Goal: Task Accomplishment & Management: Manage account settings

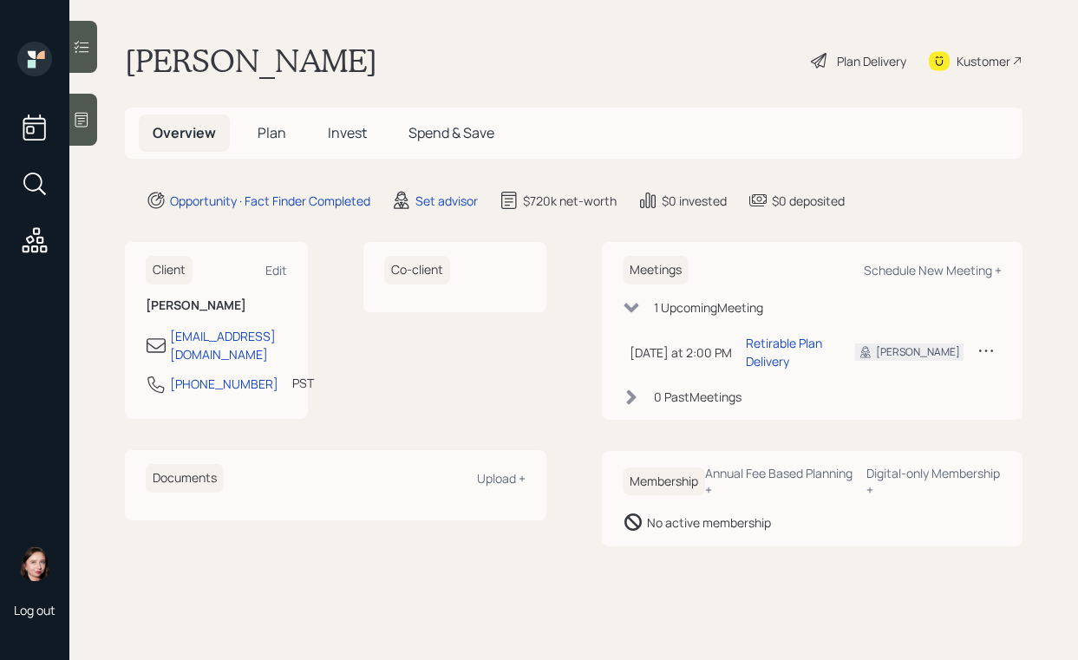
click at [863, 62] on div "Plan Delivery" at bounding box center [871, 61] width 69 height 18
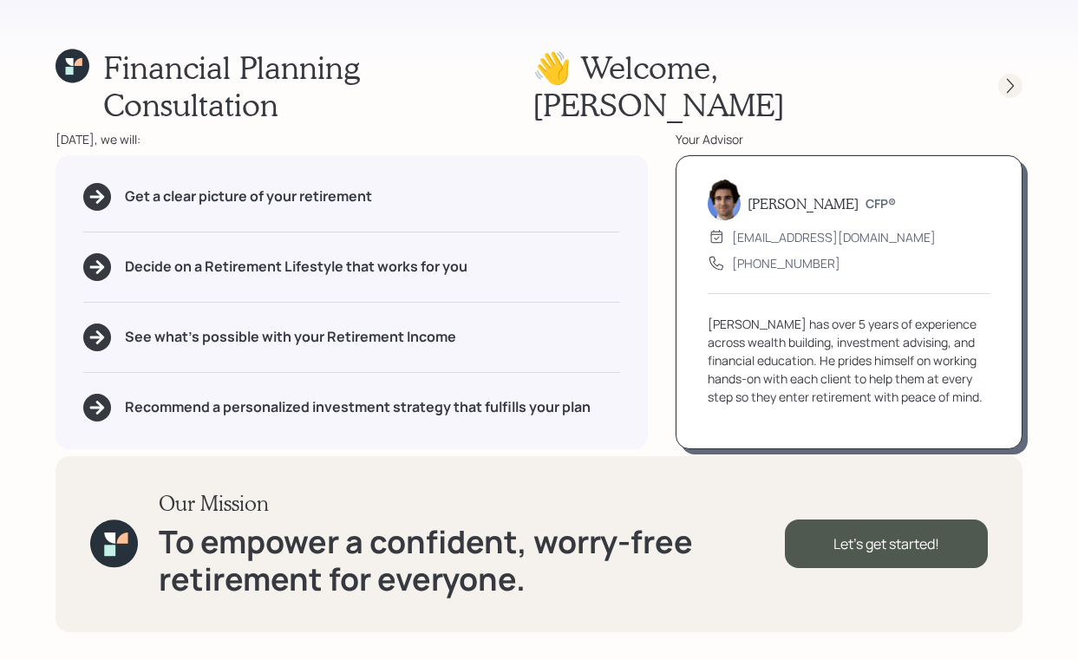
click at [1004, 77] on icon at bounding box center [1010, 85] width 17 height 17
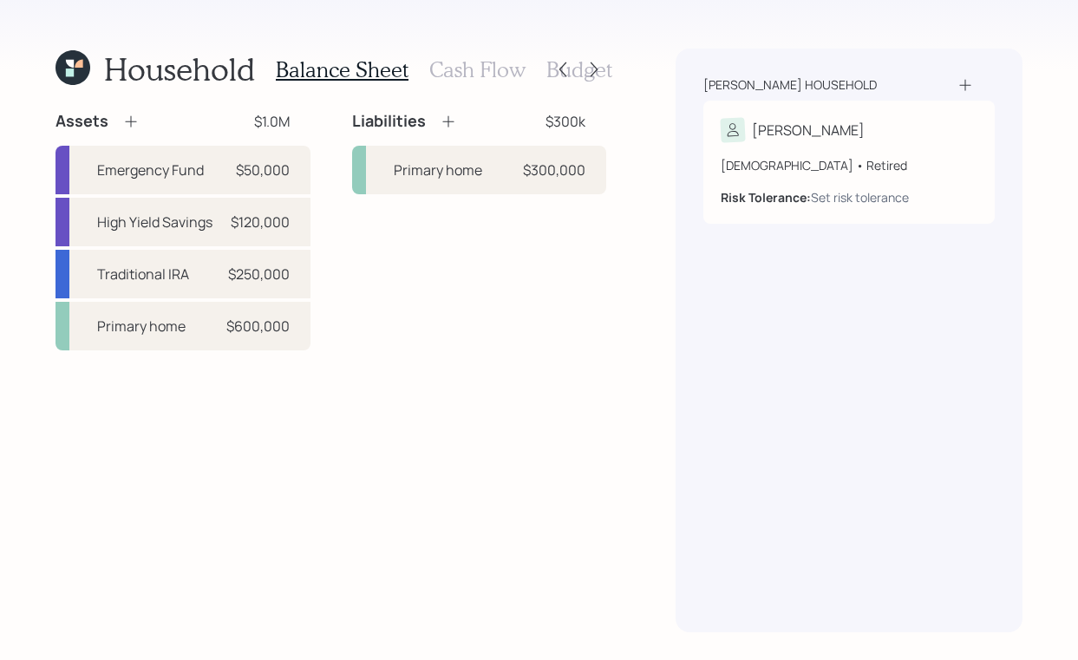
click at [465, 80] on h3 "Cash Flow" at bounding box center [477, 69] width 96 height 25
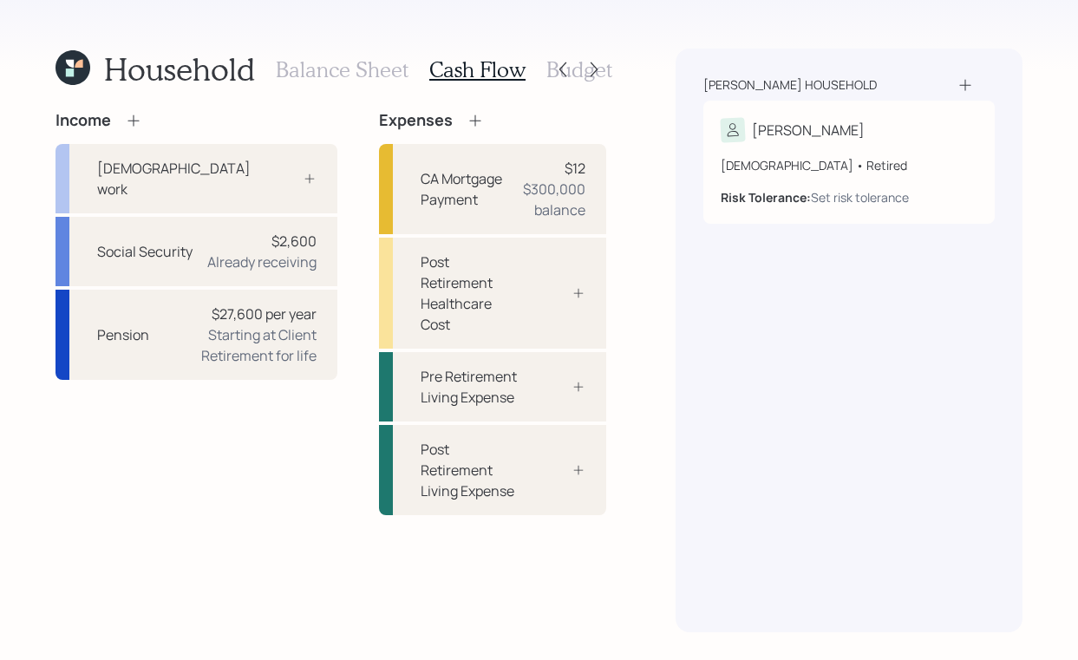
click at [322, 69] on h3 "Balance Sheet" at bounding box center [342, 69] width 133 height 25
click at [349, 70] on h3 "Balance Sheet" at bounding box center [342, 69] width 133 height 25
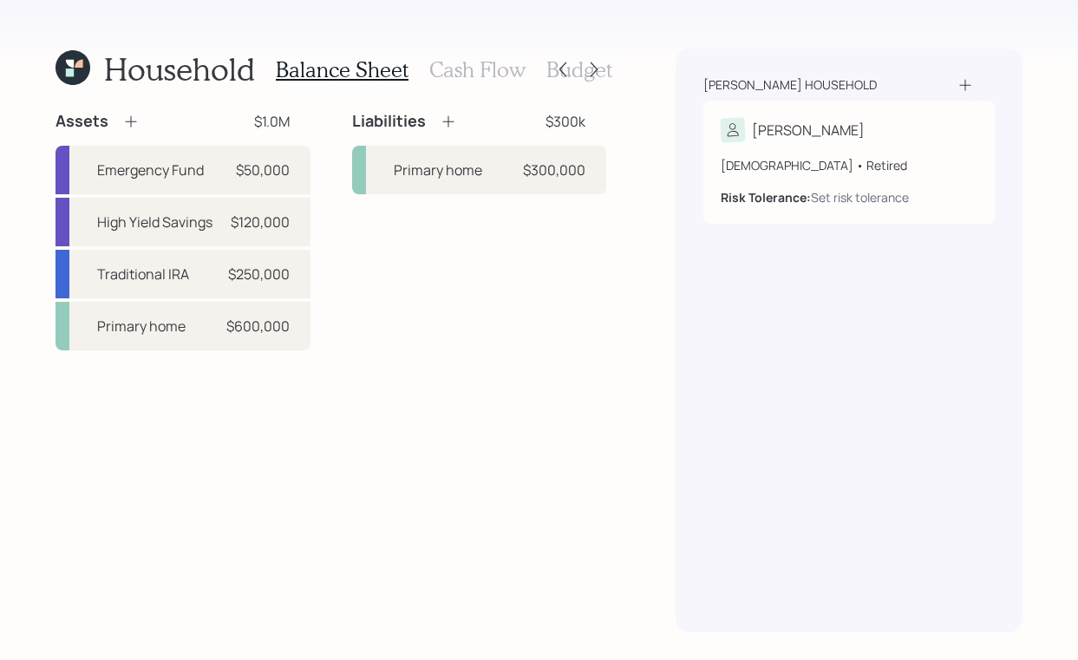
click at [87, 66] on icon at bounding box center [72, 67] width 35 height 35
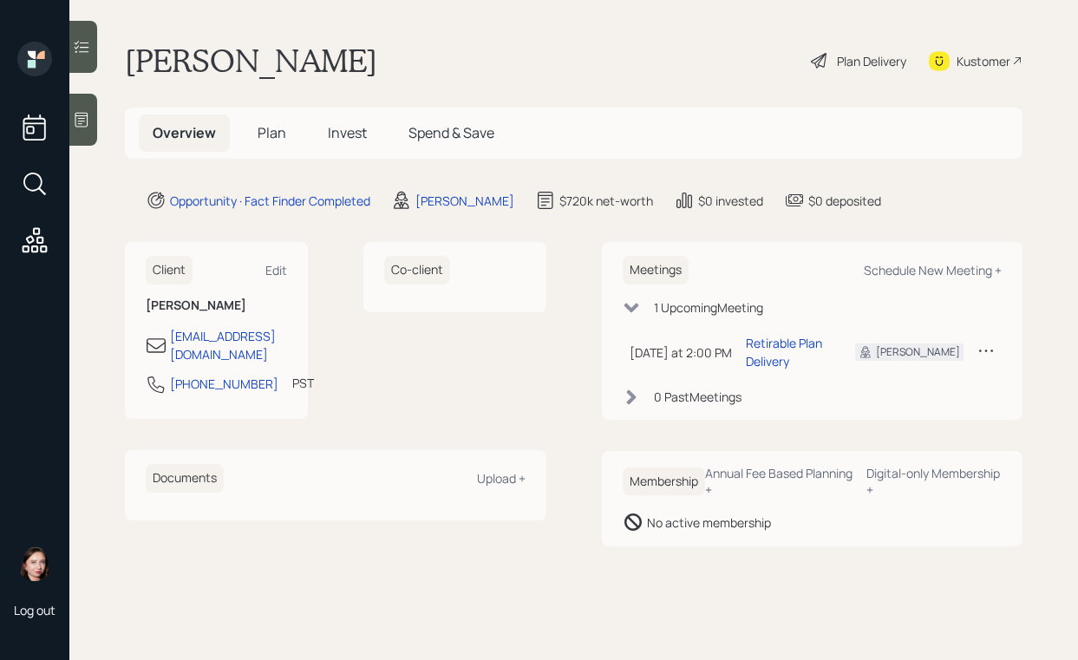
click at [76, 122] on icon at bounding box center [81, 120] width 13 height 15
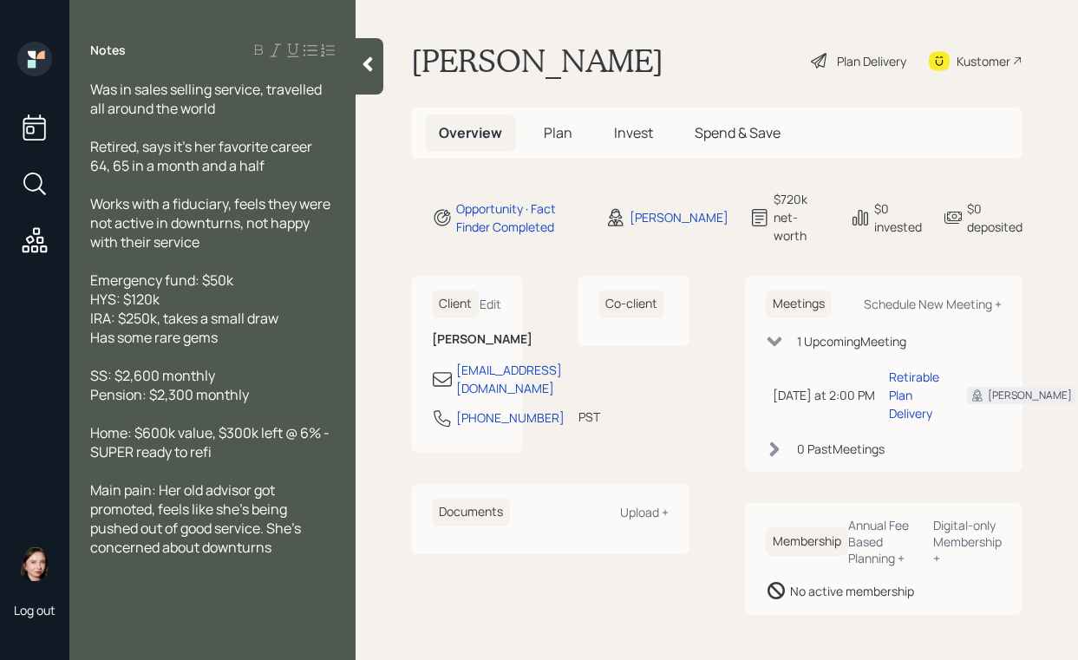
click at [867, 62] on div "Plan Delivery" at bounding box center [871, 61] width 69 height 18
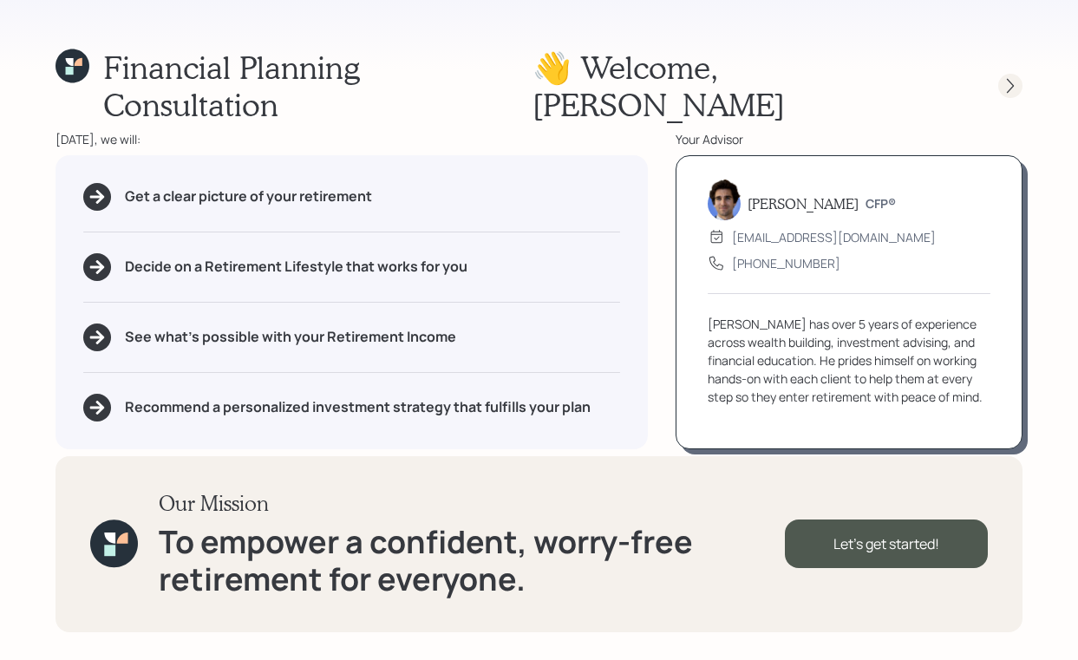
click at [1004, 77] on icon at bounding box center [1010, 85] width 17 height 17
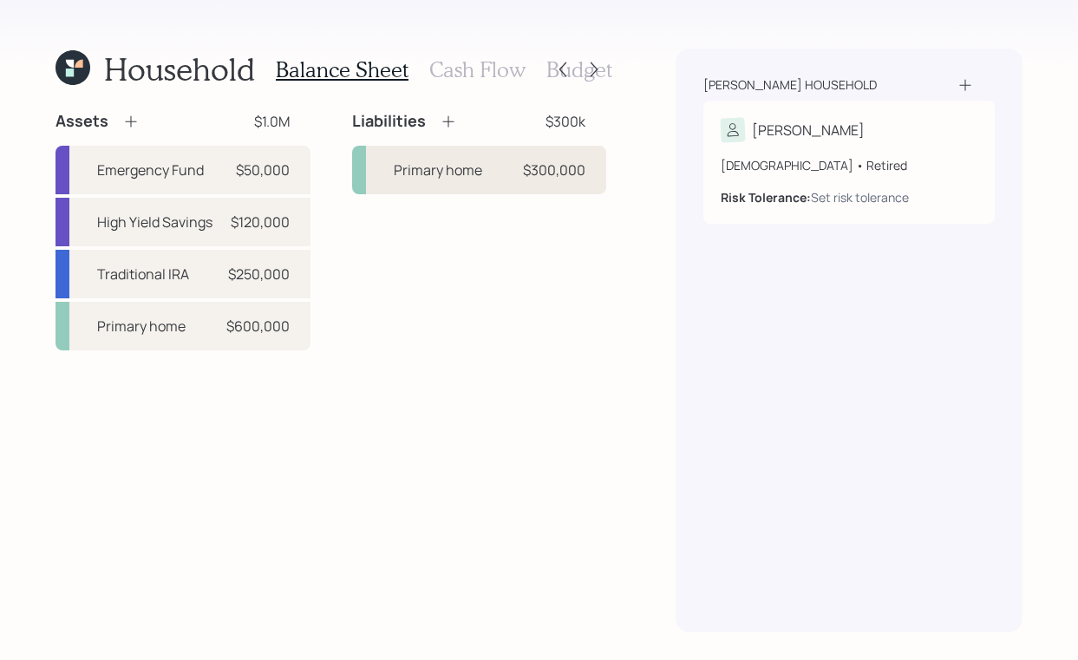
click at [452, 158] on div "Primary home $300,000" at bounding box center [479, 170] width 255 height 49
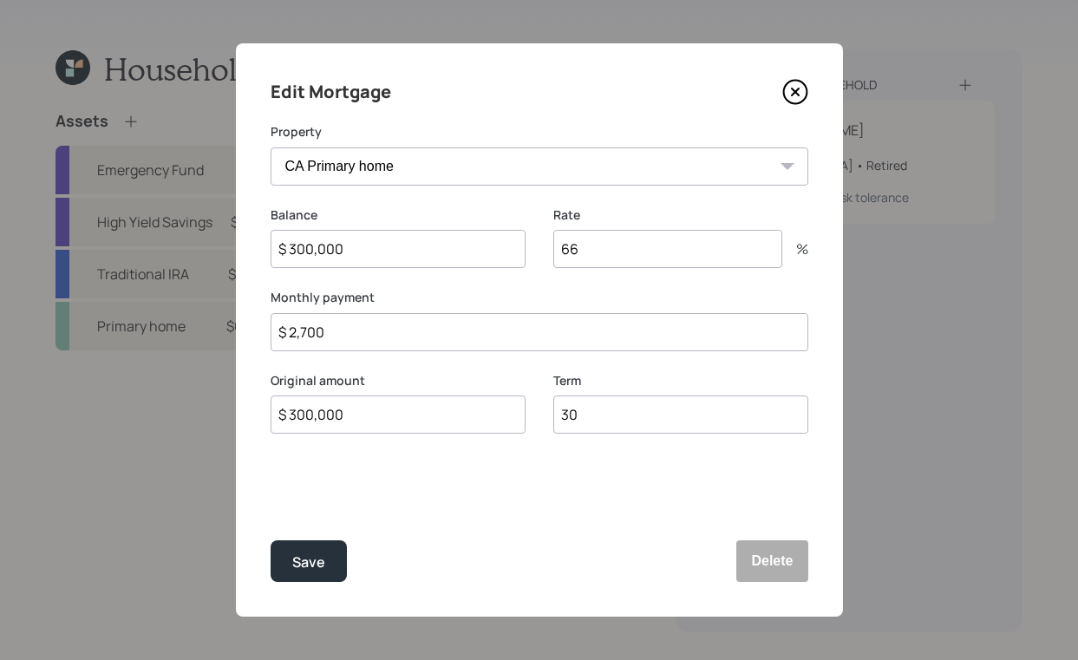
click at [684, 256] on input "66" at bounding box center [667, 249] width 229 height 38
type input "6"
click at [280, 558] on button "Save" at bounding box center [309, 561] width 76 height 42
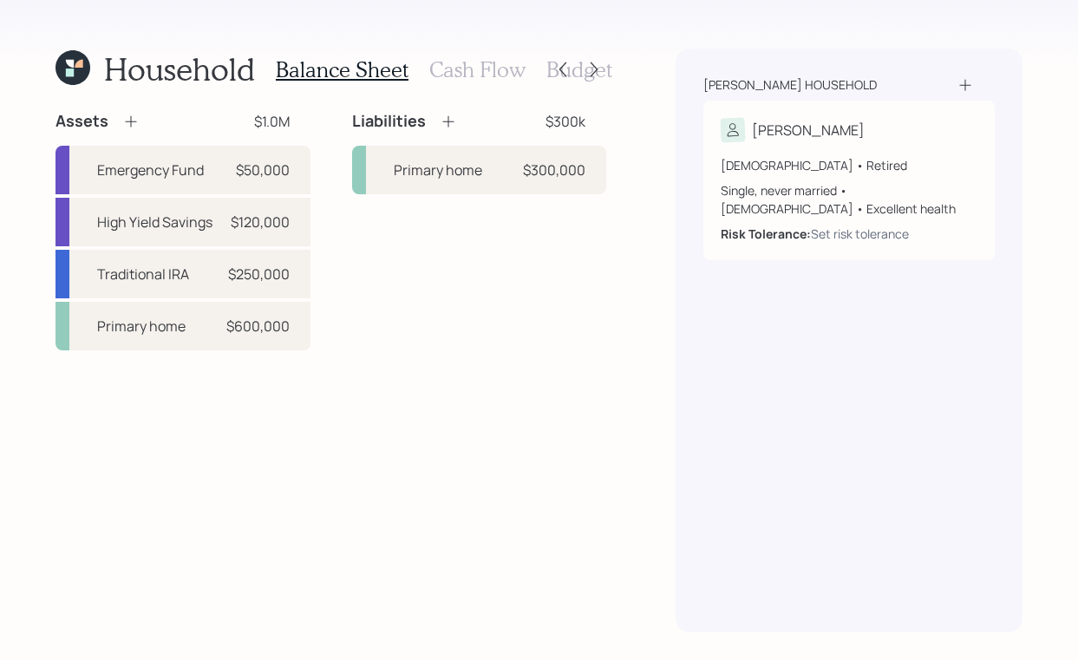
click at [75, 70] on icon at bounding box center [72, 67] width 35 height 35
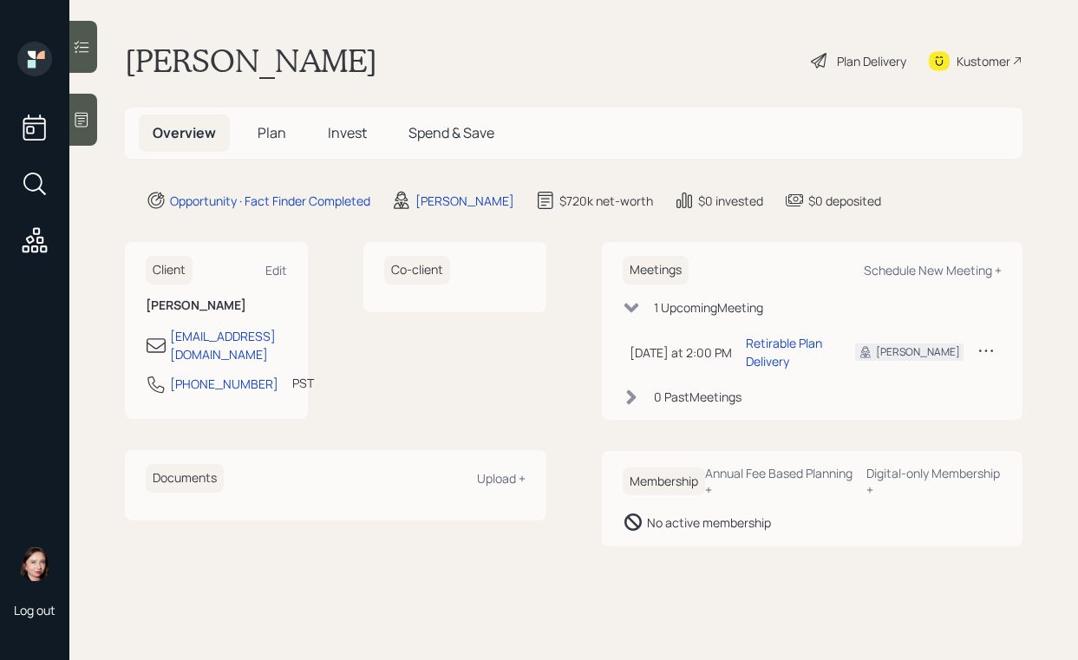
click at [83, 116] on icon at bounding box center [81, 119] width 17 height 17
